Goal: Use online tool/utility: Utilize a website feature to perform a specific function

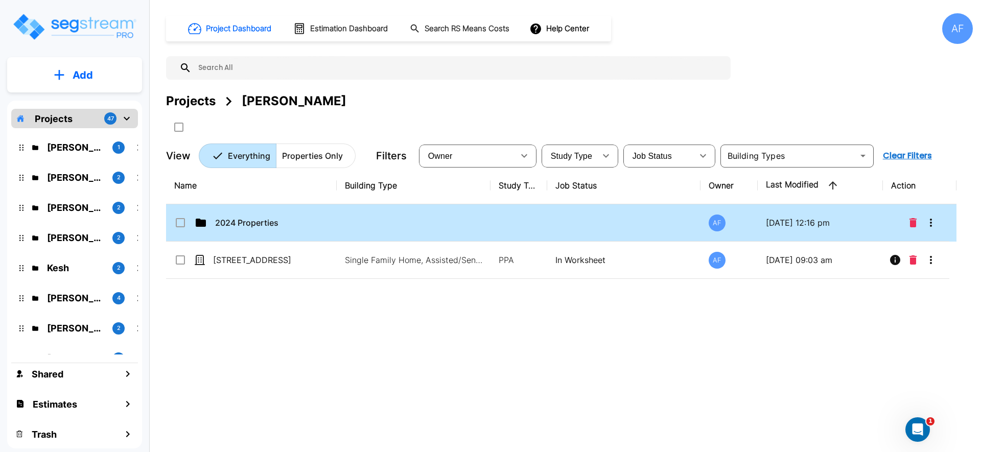
click at [266, 226] on p "2024 Properties" at bounding box center [266, 223] width 102 height 12
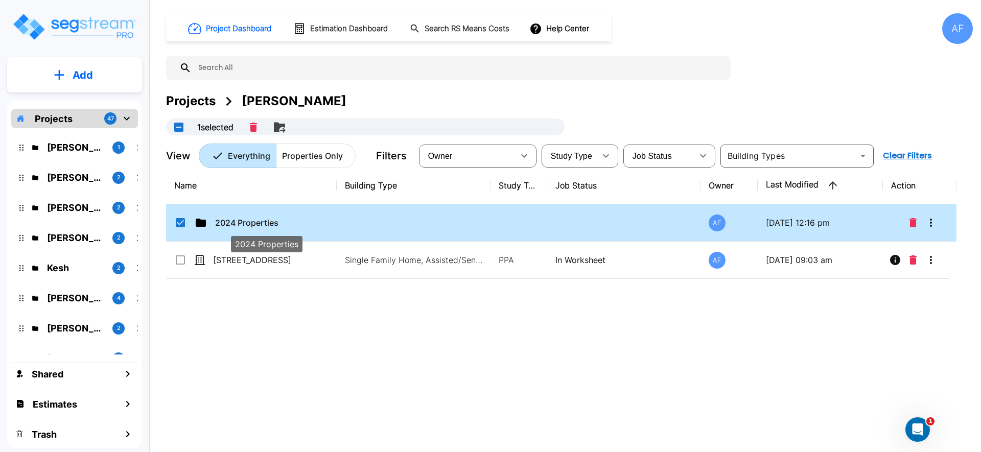
click at [273, 224] on p "2024 Properties" at bounding box center [266, 223] width 102 height 12
checkbox input "false"
click at [273, 224] on p "2024 Properties" at bounding box center [266, 223] width 102 height 12
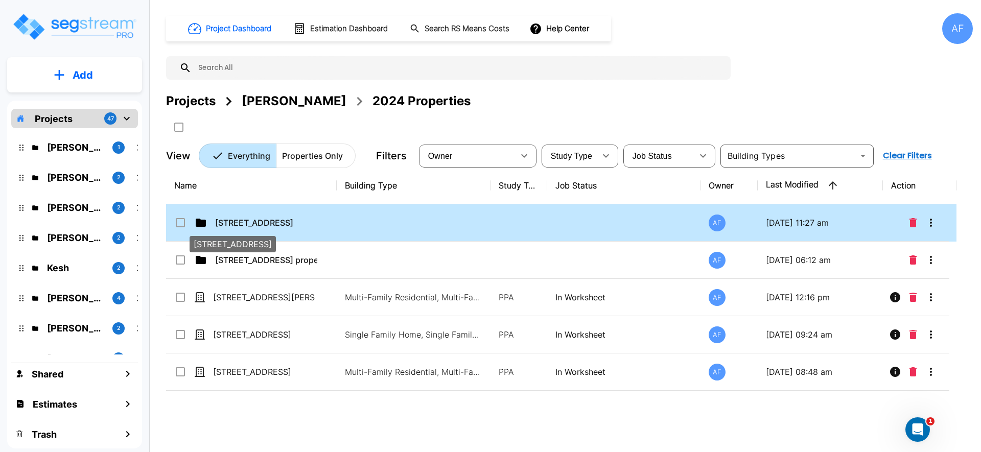
click at [233, 224] on p "[STREET_ADDRESS]" at bounding box center [266, 223] width 102 height 12
checkbox input "true"
click at [233, 224] on p "[STREET_ADDRESS]" at bounding box center [266, 223] width 102 height 12
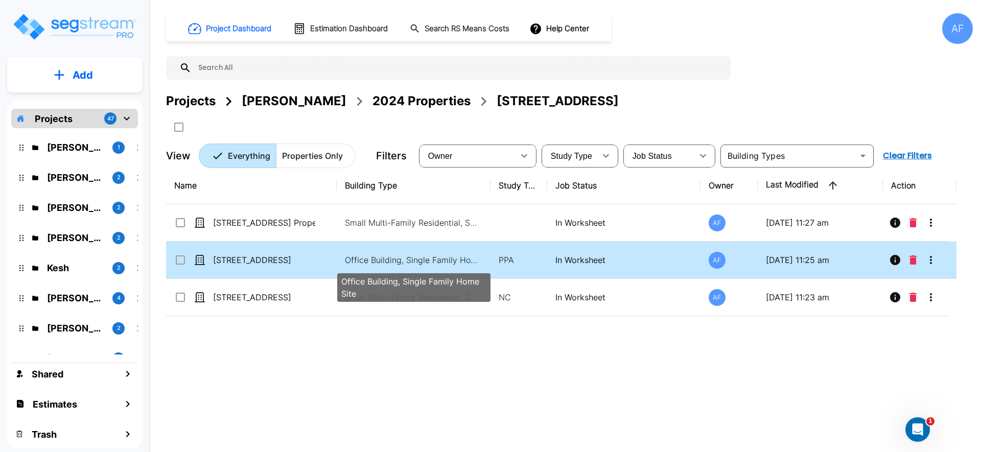
click at [351, 256] on p "Office Building, Single Family Home Site" at bounding box center [414, 260] width 138 height 12
checkbox input "true"
click at [351, 256] on p "Office Building, Single Family Home Site" at bounding box center [414, 260] width 138 height 12
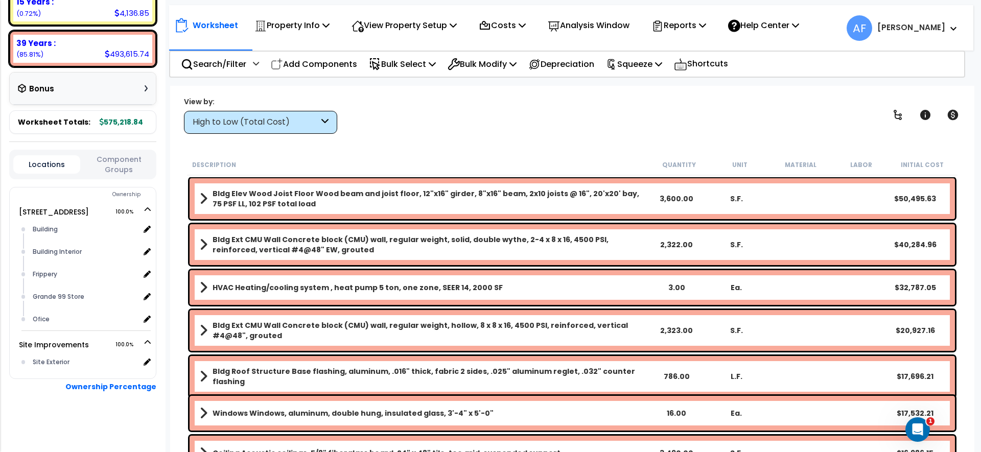
click at [435, 128] on div "View by: High to Low (Total Cost) High to Low (Total Cost)" at bounding box center [572, 115] width 784 height 38
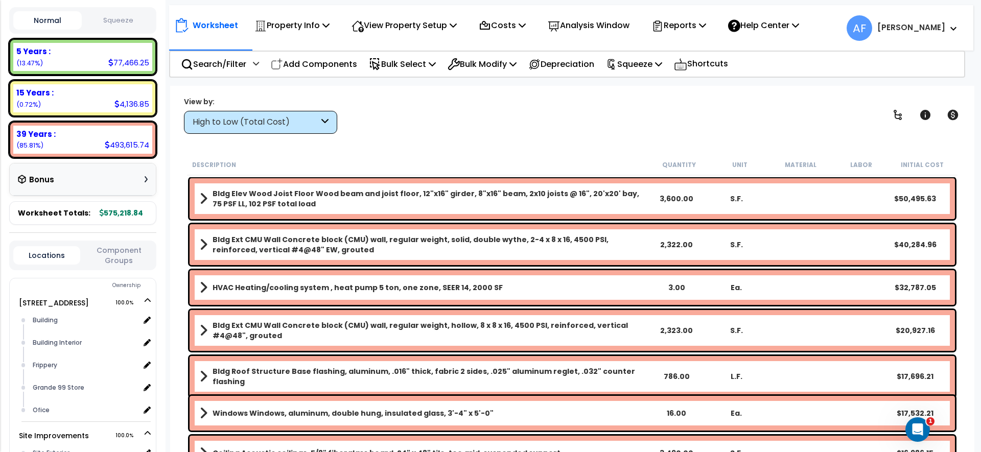
scroll to position [144, 0]
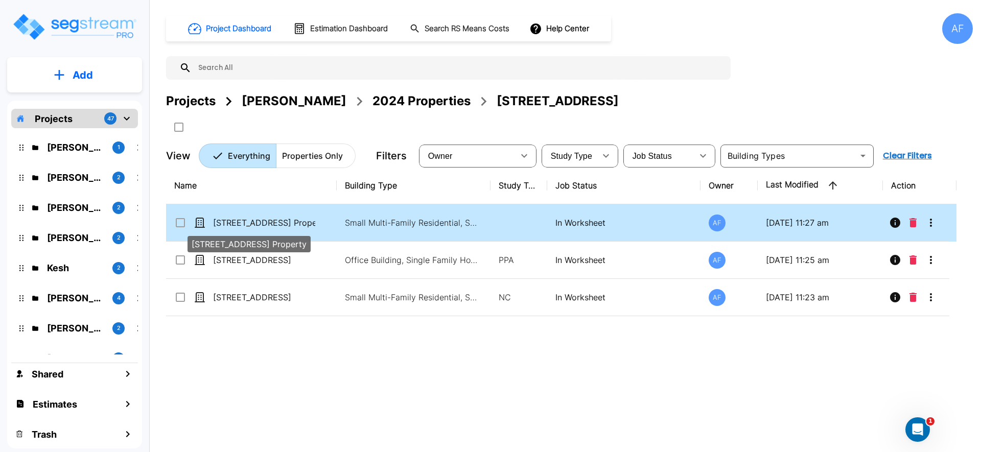
click at [261, 217] on p "[STREET_ADDRESS] Property" at bounding box center [264, 223] width 102 height 12
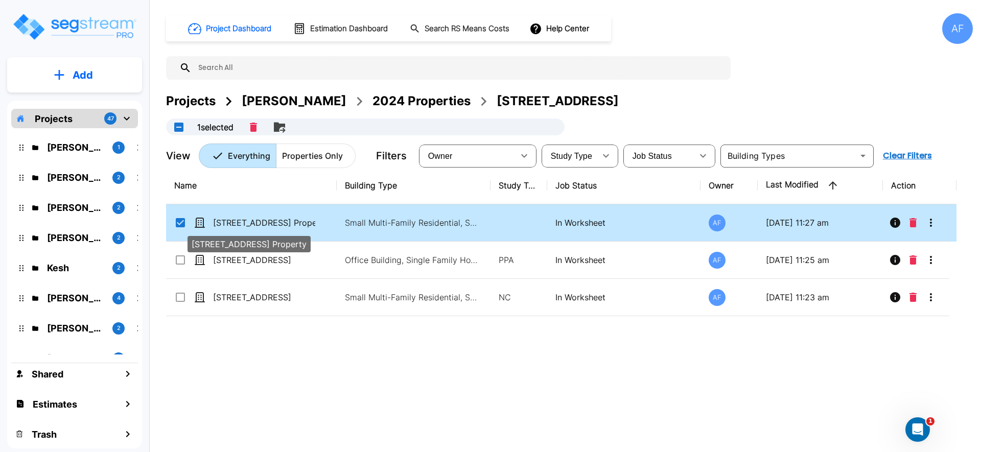
checkbox input "true"
click at [261, 217] on p "[STREET_ADDRESS] Property" at bounding box center [264, 223] width 102 height 12
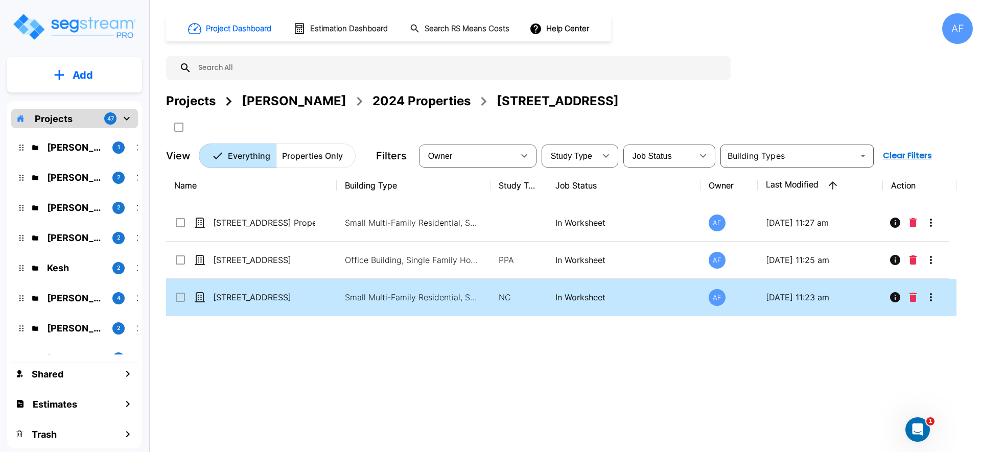
click at [293, 305] on td "[STREET_ADDRESS]" at bounding box center [251, 297] width 171 height 37
checkbox input "true"
click at [293, 305] on td "[STREET_ADDRESS]" at bounding box center [251, 297] width 171 height 37
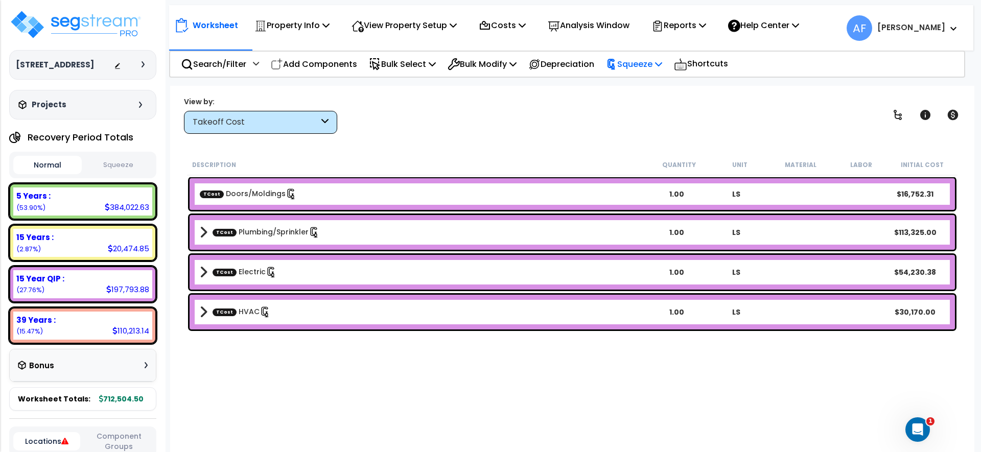
click at [659, 65] on p "Squeeze" at bounding box center [634, 64] width 56 height 14
click at [119, 174] on button "Squeeze" at bounding box center [118, 165] width 68 height 18
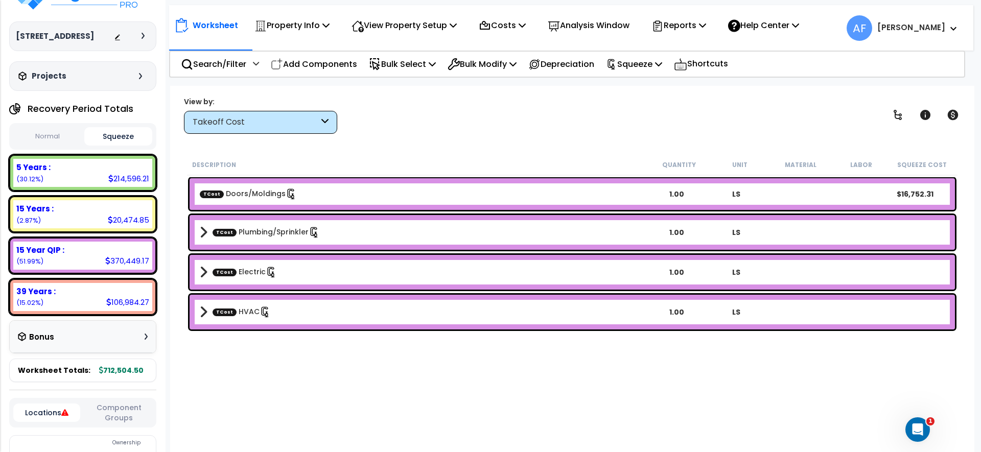
click at [38, 145] on button "Normal" at bounding box center [47, 137] width 68 height 18
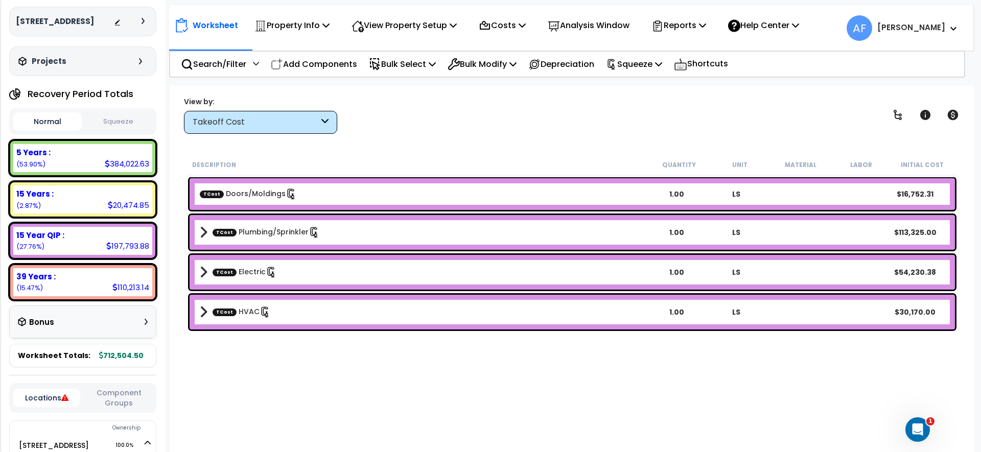
scroll to position [36, 0]
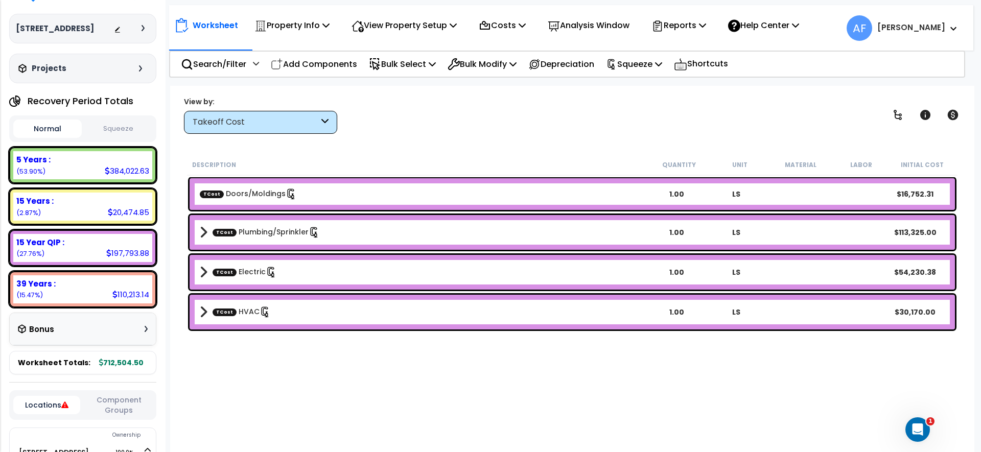
click at [117, 135] on button "Squeeze" at bounding box center [118, 129] width 68 height 18
click at [648, 71] on p "Squeeze" at bounding box center [634, 64] width 56 height 14
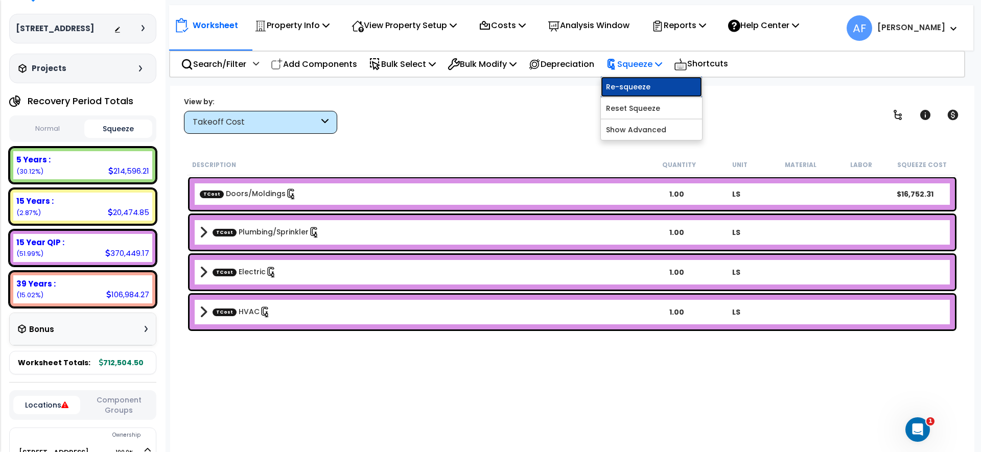
click at [656, 85] on link "Re-squeeze" at bounding box center [651, 87] width 101 height 20
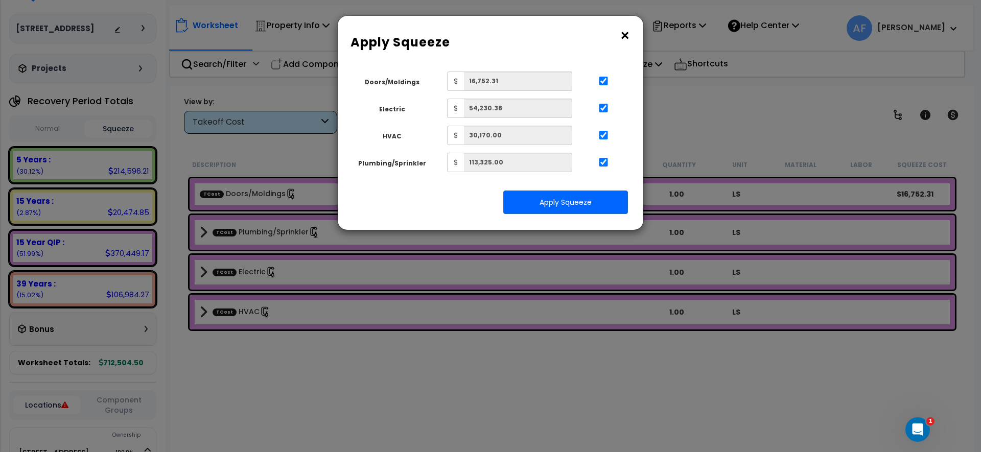
click at [624, 29] on button "×" at bounding box center [624, 36] width 11 height 16
